Goal: Information Seeking & Learning: Learn about a topic

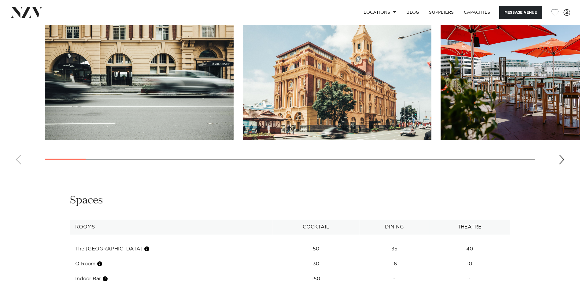
scroll to position [611, 0]
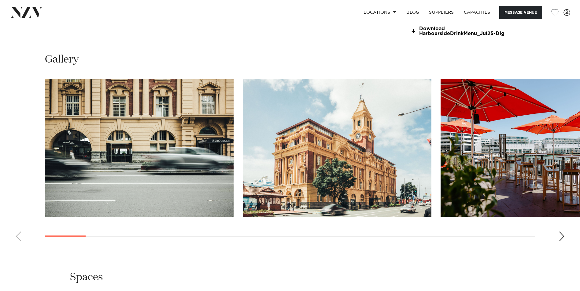
click at [484, 178] on img "3 / 30" at bounding box center [534, 148] width 188 height 138
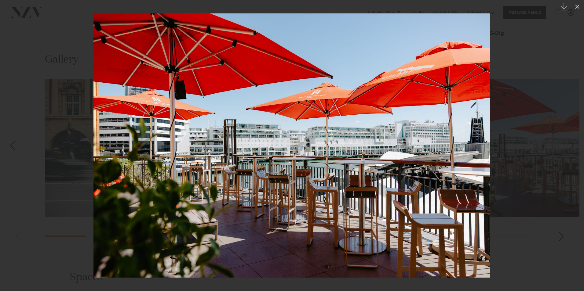
click at [453, 156] on img at bounding box center [291, 145] width 397 height 265
click at [559, 149] on div at bounding box center [292, 145] width 584 height 291
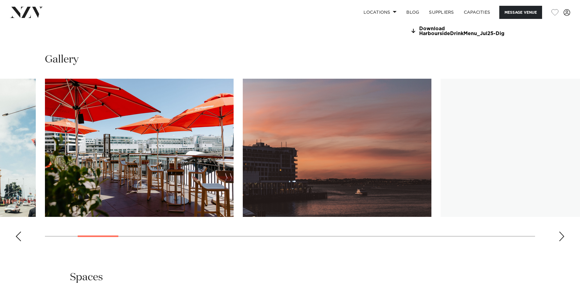
click at [177, 152] on img "3 / 30" at bounding box center [139, 148] width 188 height 138
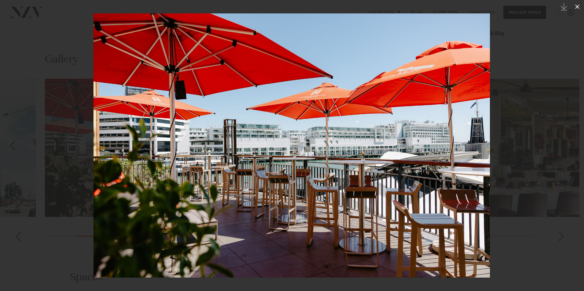
click at [578, 4] on icon at bounding box center [577, 6] width 7 height 7
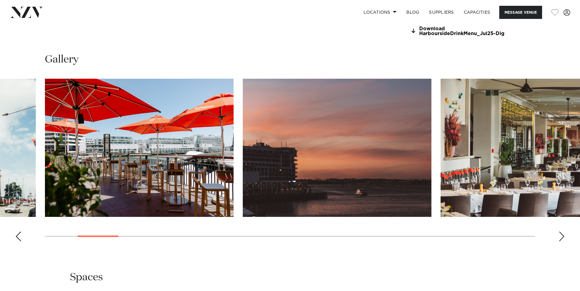
click at [561, 239] on div "Next slide" at bounding box center [561, 237] width 6 height 10
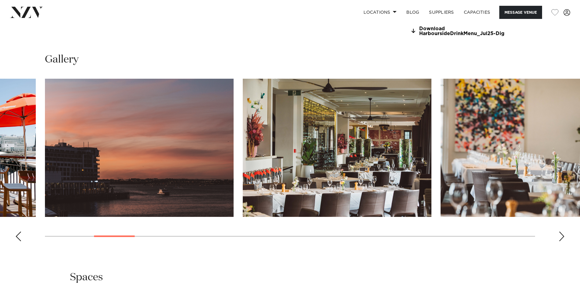
click at [561, 239] on div "Next slide" at bounding box center [561, 237] width 6 height 10
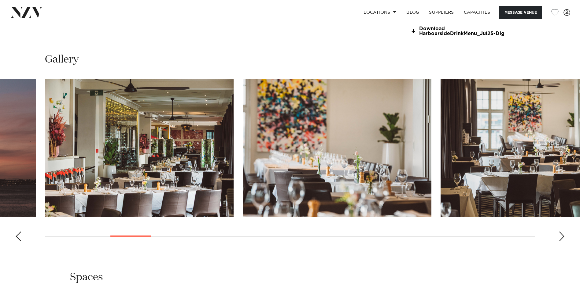
click at [561, 239] on div "Next slide" at bounding box center [561, 237] width 6 height 10
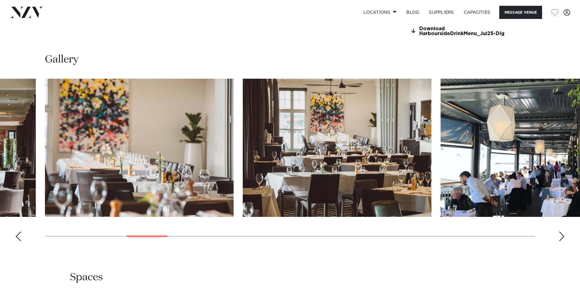
click at [561, 239] on div "Next slide" at bounding box center [561, 237] width 6 height 10
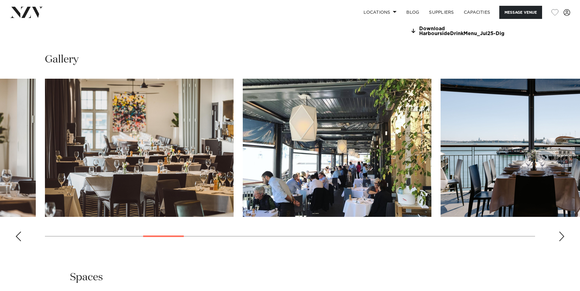
click at [561, 239] on div "Next slide" at bounding box center [561, 237] width 6 height 10
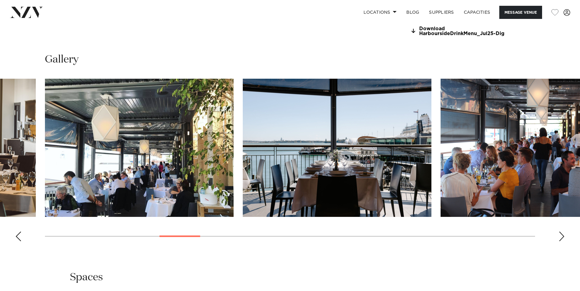
click at [561, 239] on div "Next slide" at bounding box center [561, 237] width 6 height 10
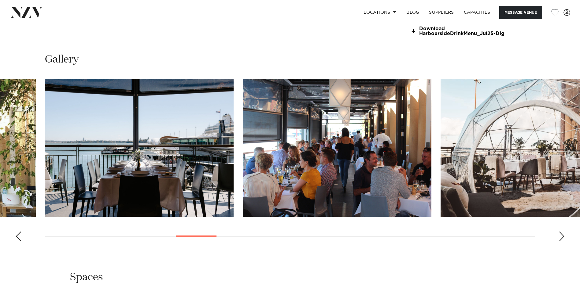
click at [561, 239] on div "Next slide" at bounding box center [561, 237] width 6 height 10
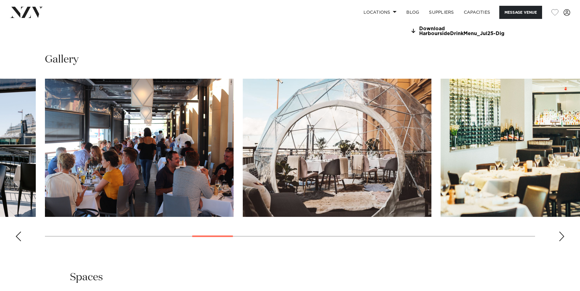
click at [561, 239] on div "Next slide" at bounding box center [561, 237] width 6 height 10
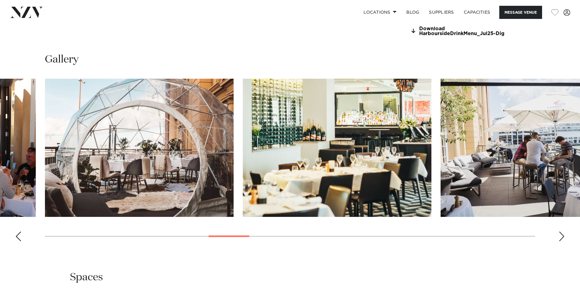
click at [561, 239] on div "Next slide" at bounding box center [561, 237] width 6 height 10
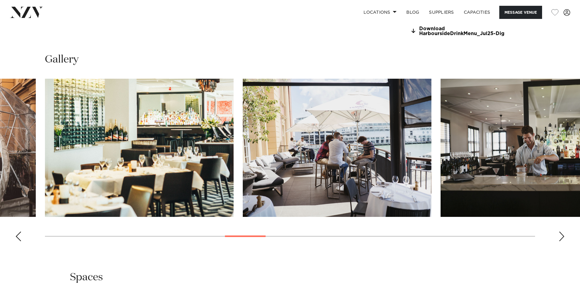
click at [561, 239] on div "Next slide" at bounding box center [561, 237] width 6 height 10
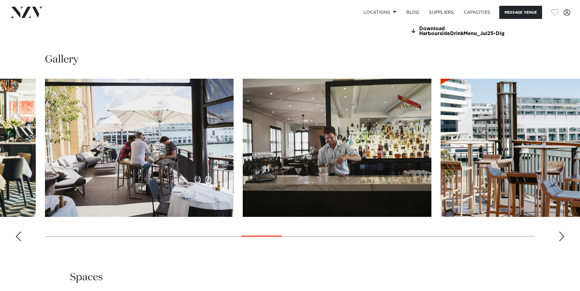
click at [561, 239] on div "Next slide" at bounding box center [561, 237] width 6 height 10
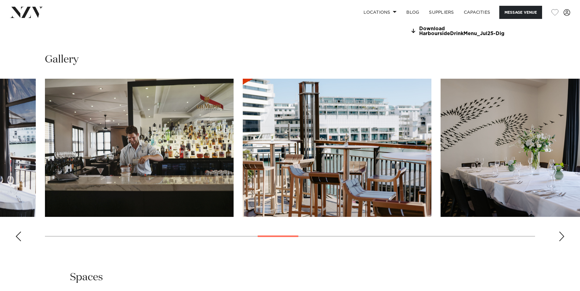
click at [561, 239] on div "Next slide" at bounding box center [561, 237] width 6 height 10
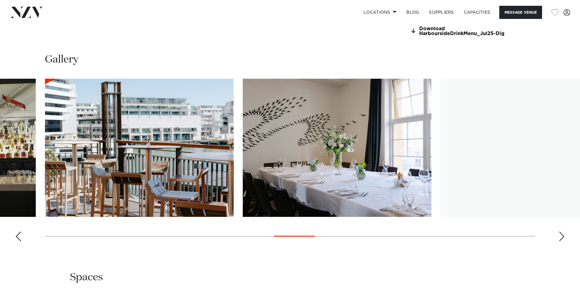
click at [561, 239] on div "Next slide" at bounding box center [561, 237] width 6 height 10
